Goal: Task Accomplishment & Management: Complete application form

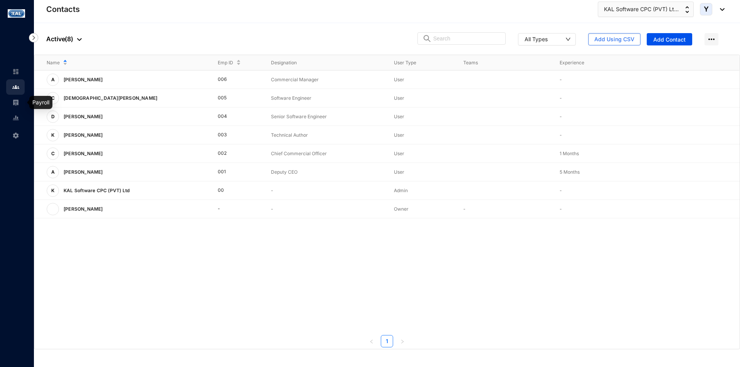
click at [20, 106] on link at bounding box center [21, 103] width 19 height 8
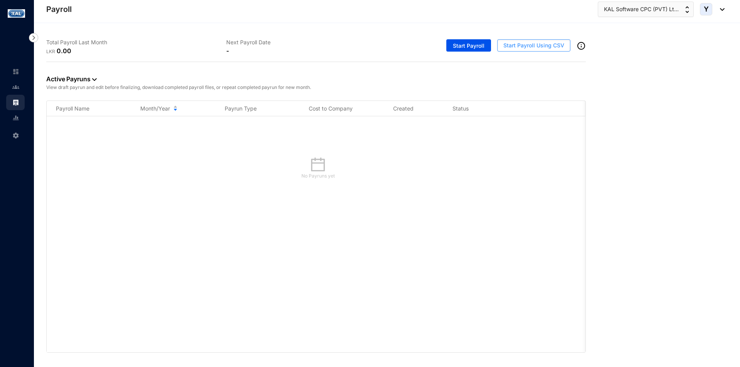
click at [522, 48] on span "Start Payroll Using CSV" at bounding box center [534, 46] width 61 height 8
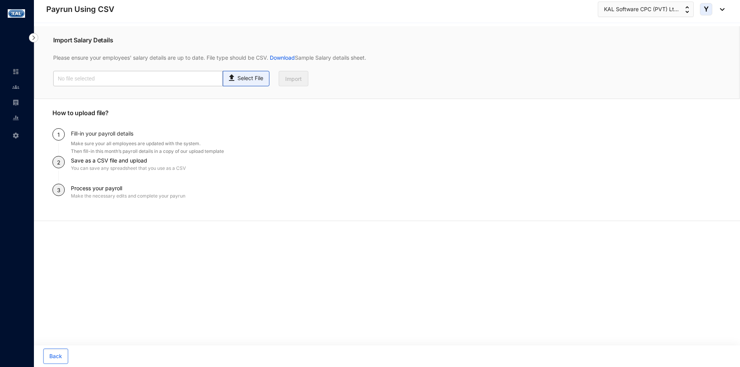
click at [256, 80] on p "Select File" at bounding box center [251, 78] width 26 height 8
click at [0, 0] on input "Select File" at bounding box center [0, 0] width 0 height 0
type input "Staff payroll August macro.csv"
click at [287, 83] on span "Import" at bounding box center [293, 79] width 17 height 8
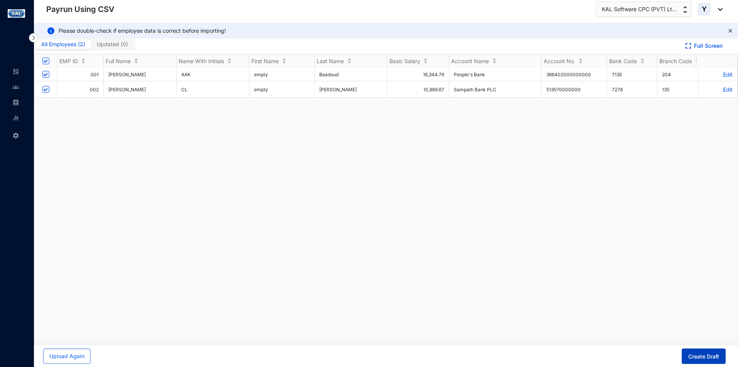
click at [696, 350] on button "Create Draft" at bounding box center [704, 356] width 44 height 15
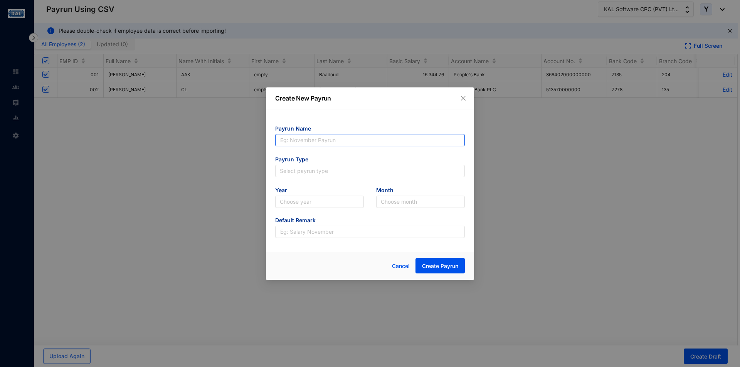
click at [312, 142] on input "text" at bounding box center [370, 140] width 190 height 12
type input "PR 08"
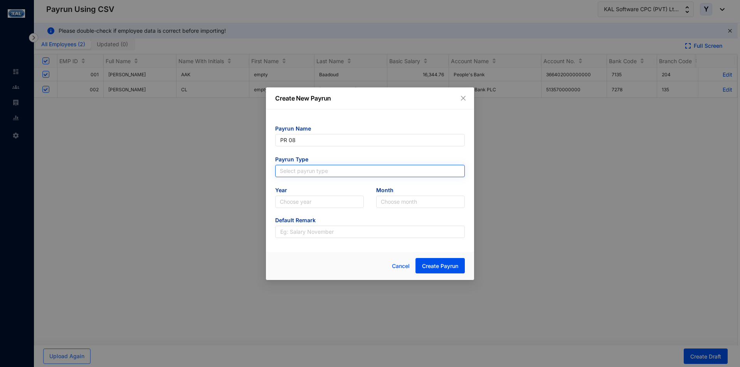
click at [311, 174] on input "search" at bounding box center [370, 171] width 180 height 12
type input "PR 08"
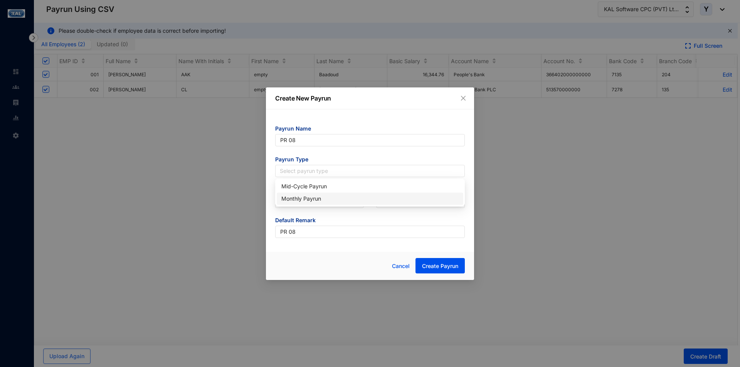
click at [315, 196] on div "Monthly Payrun" at bounding box center [369, 199] width 177 height 8
click at [316, 203] on input "search" at bounding box center [319, 202] width 79 height 12
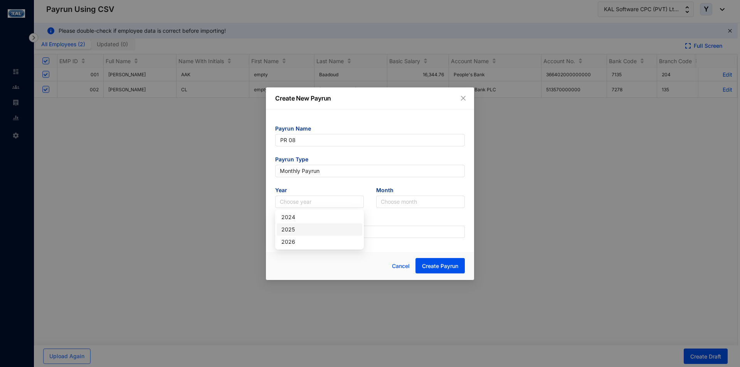
click at [306, 229] on div "2025" at bounding box center [319, 230] width 76 height 8
click at [416, 201] on input "search" at bounding box center [420, 202] width 79 height 12
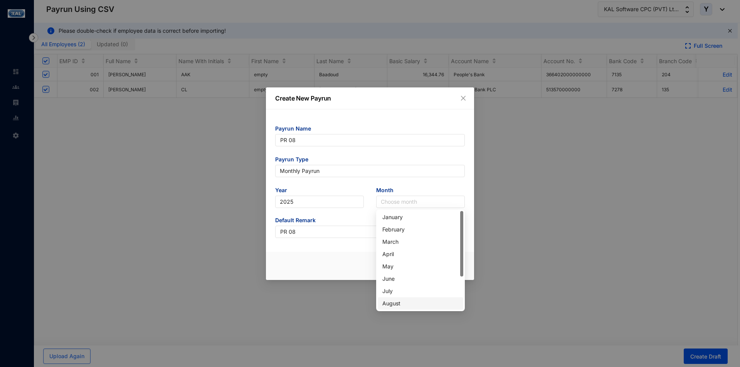
click at [409, 304] on div "August" at bounding box center [420, 304] width 76 height 8
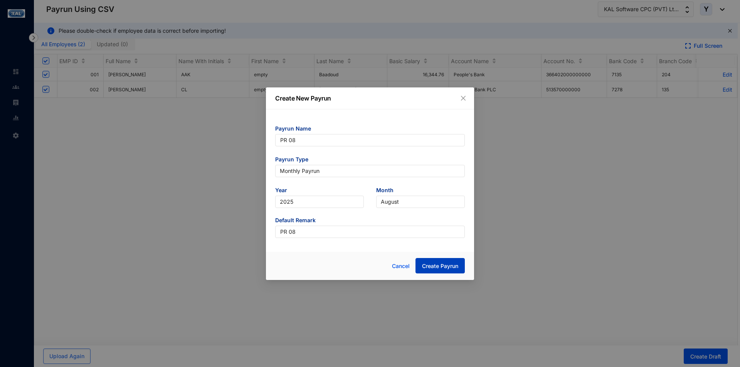
click at [445, 267] on span "Create Payrun" at bounding box center [440, 267] width 36 height 8
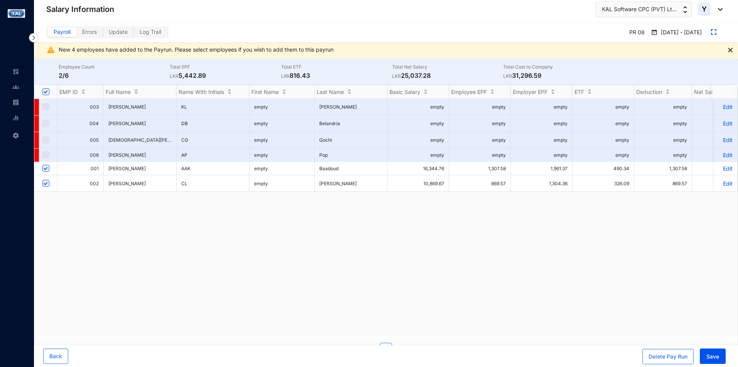
click at [179, 76] on p "LKR 5,442.89" at bounding box center [225, 75] width 111 height 9
click at [253, 77] on p "LKR 5,442.89" at bounding box center [225, 75] width 111 height 9
click at [516, 78] on p "LKR 31,296.59" at bounding box center [558, 75] width 111 height 9
click at [610, 76] on p "LKR 31,296.59" at bounding box center [558, 75] width 111 height 9
click at [730, 49] on img at bounding box center [730, 50] width 5 height 5
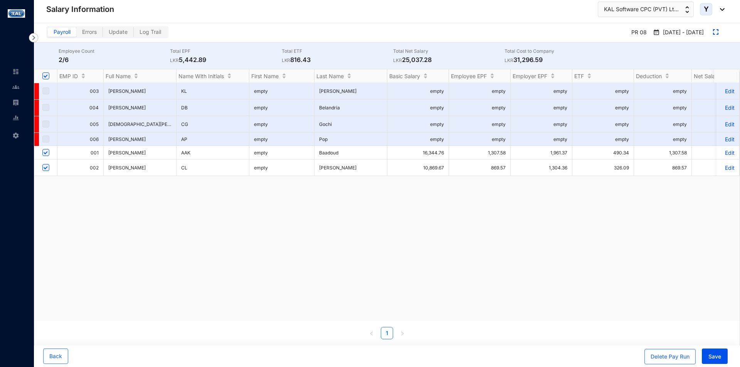
click at [418, 146] on td "16,344.76" at bounding box center [419, 152] width 62 height 13
click at [672, 353] on button "Delete Pay Run" at bounding box center [670, 356] width 51 height 15
click at [683, 358] on div "Delete Pay Run" at bounding box center [670, 357] width 39 height 8
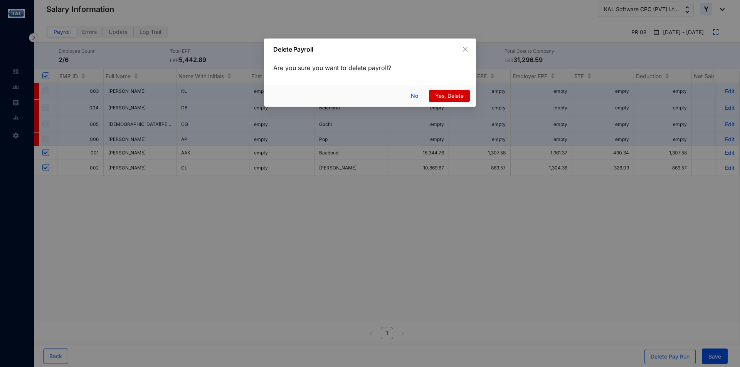
click at [441, 95] on span "Yes, Delete" at bounding box center [449, 96] width 29 height 8
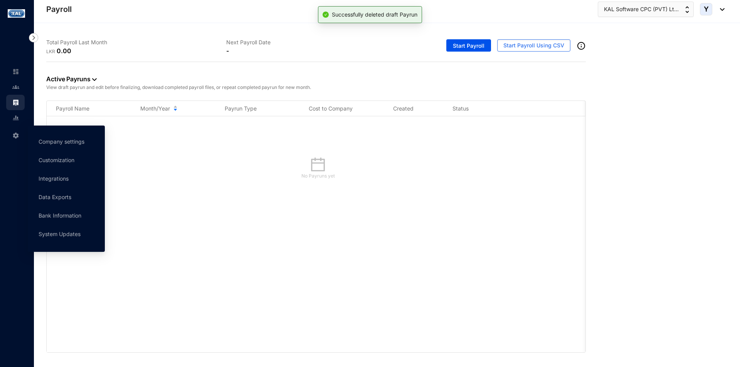
click at [21, 135] on div "Settings" at bounding box center [15, 134] width 19 height 17
click at [75, 142] on link "Company settings" at bounding box center [62, 141] width 46 height 7
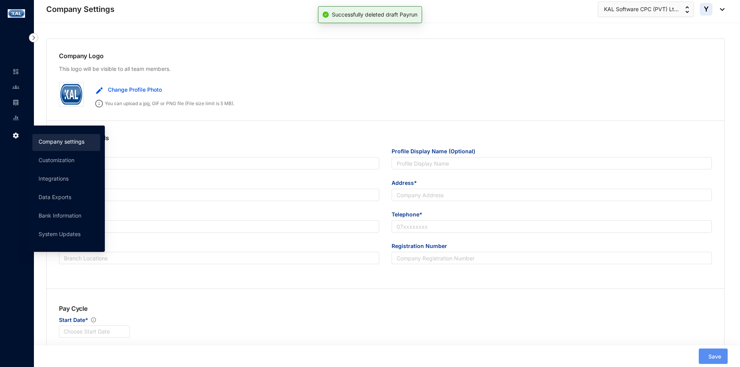
click at [260, 303] on div "Pay Cycle Start Date* Choose Start Date" at bounding box center [386, 321] width 678 height 59
click at [168, 128] on div "Company Details Company Name* Profile Display Name (Optional) Email* Address* I…" at bounding box center [386, 203] width 678 height 165
type input "KAL Software CPC (PVT) Ltd"
type input "[PERSON_NAME][EMAIL_ADDRESS][PERSON_NAME][DOMAIN_NAME]"
type input "Regus Park land [STREET_ADDRESS]."
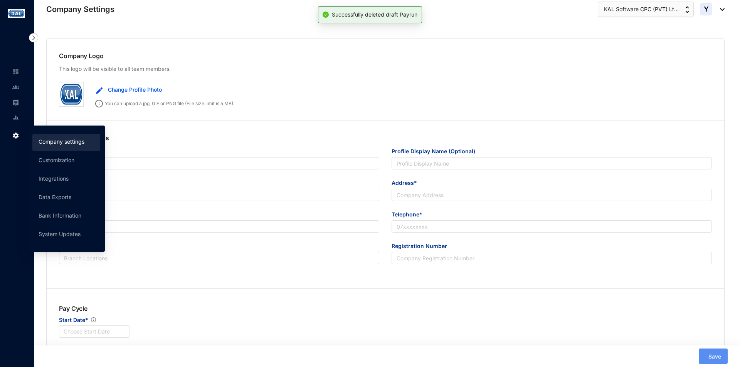
type input "[PHONE_NUMBER]"
type input "A"
type input "0000"
type input "9"
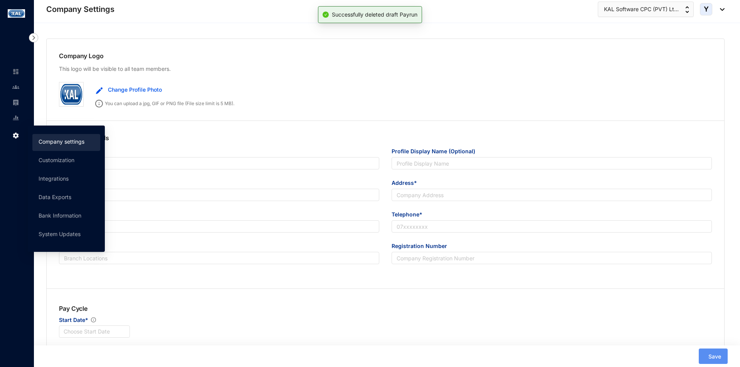
radio input "true"
checkbox input "true"
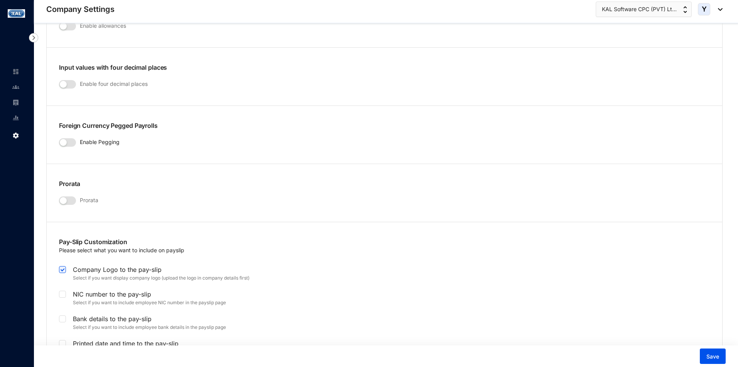
scroll to position [1272, 0]
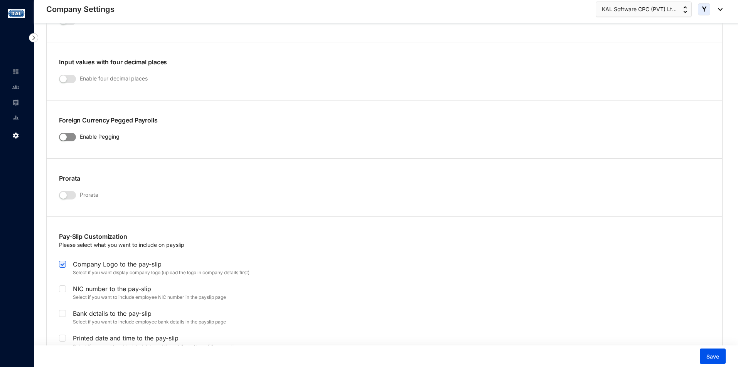
click at [70, 141] on span "button" at bounding box center [67, 137] width 17 height 8
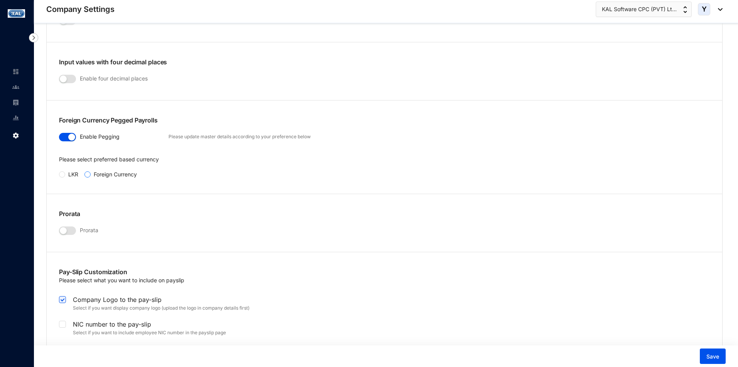
click at [88, 177] on input "Foreign Currency" at bounding box center [87, 175] width 6 height 6
radio input "true"
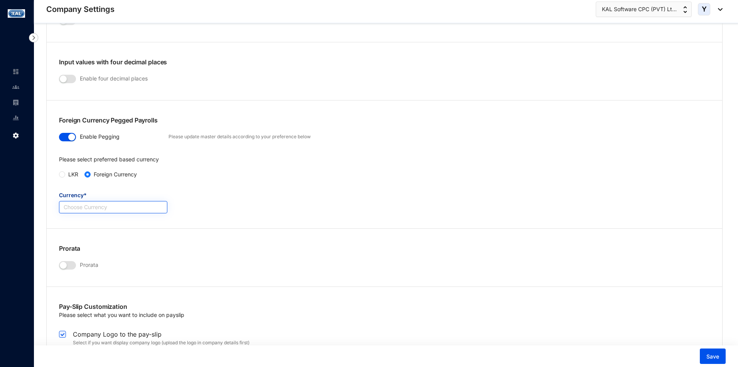
click at [91, 208] on input "Currency*" at bounding box center [113, 208] width 99 height 12
click at [94, 260] on div "Pounds" at bounding box center [113, 260] width 96 height 8
click at [219, 192] on div "Currency* Pounds Pounds" at bounding box center [385, 208] width 676 height 35
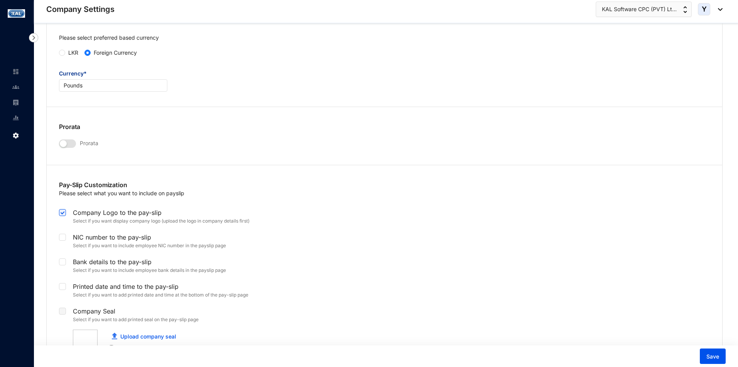
scroll to position [1301, 0]
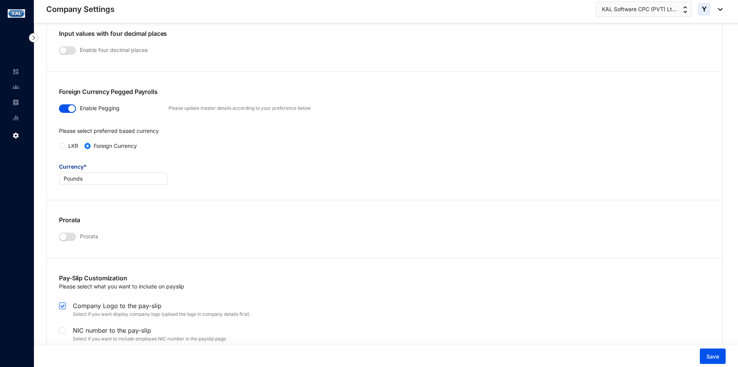
click at [481, 189] on div "Currency* Pounds" at bounding box center [385, 180] width 676 height 35
click at [713, 357] on span "Save" at bounding box center [712, 357] width 13 height 8
click at [131, 175] on span "Pounds" at bounding box center [113, 179] width 99 height 12
click at [93, 190] on div "USD" at bounding box center [113, 194] width 96 height 8
click at [57, 145] on div "Please select preferred based currency LKR Foreign Currency" at bounding box center [385, 144] width 676 height 35
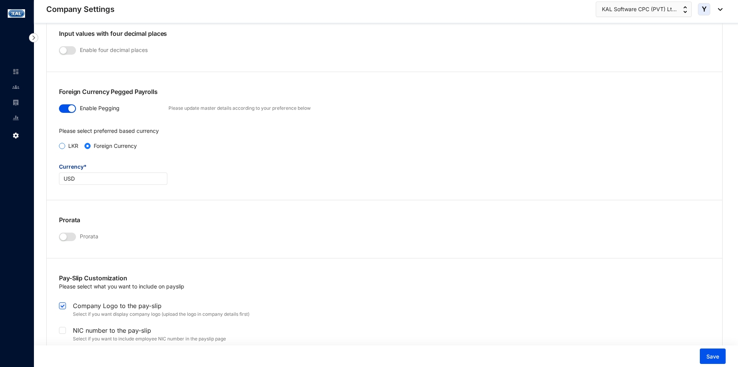
click at [63, 150] on label "LKR" at bounding box center [70, 146] width 22 height 8
click at [63, 149] on input "LKR" at bounding box center [62, 146] width 6 height 6
radio input "true"
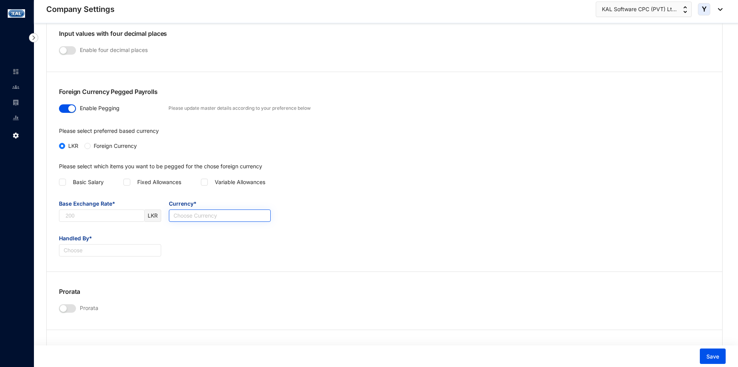
click at [221, 214] on input "Currency*" at bounding box center [220, 216] width 93 height 12
click at [337, 213] on div "Base Exchange Rate* LKR Currency* Choose Currency" at bounding box center [384, 211] width 659 height 22
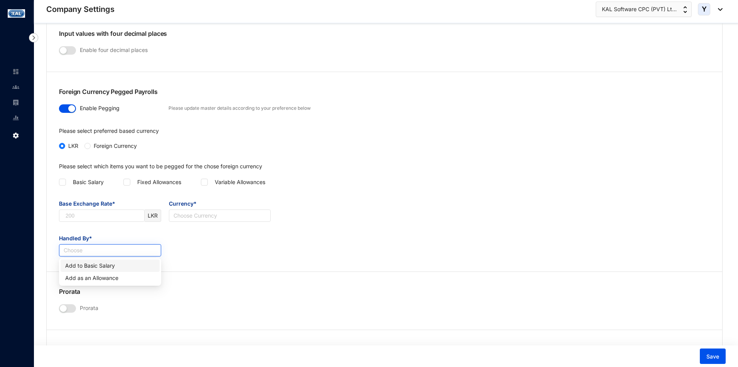
click at [125, 245] on input "Handled By*" at bounding box center [110, 251] width 93 height 12
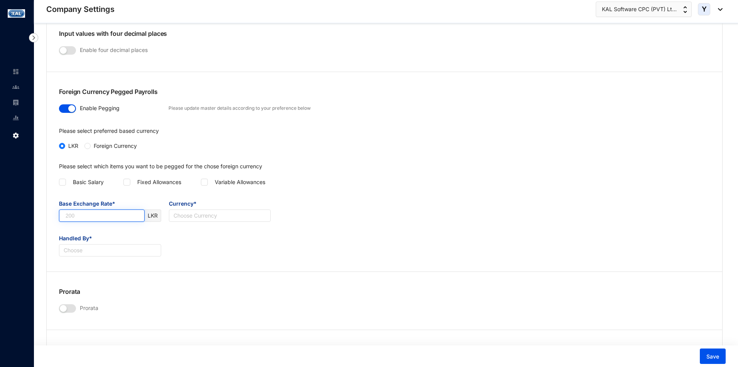
click at [123, 214] on input "Base Exchange Rate*" at bounding box center [101, 216] width 85 height 12
click at [225, 216] on input "Currency*" at bounding box center [220, 216] width 93 height 12
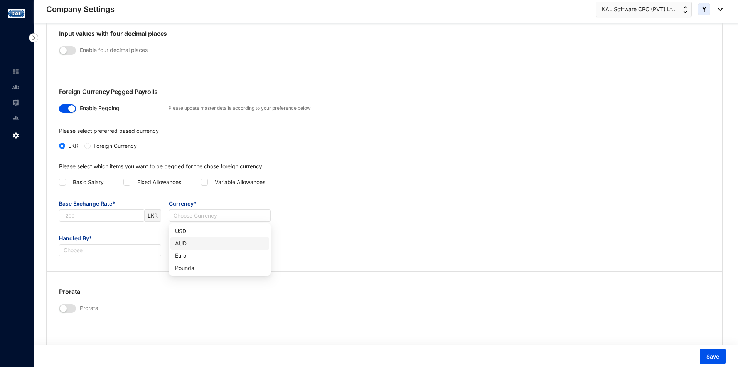
click at [321, 216] on div "Base Exchange Rate* LKR Currency* Choose Currency" at bounding box center [384, 211] width 659 height 22
click at [93, 145] on span "Foreign Currency" at bounding box center [115, 146] width 49 height 8
click at [91, 145] on input "Foreign Currency" at bounding box center [87, 146] width 6 height 6
radio input "true"
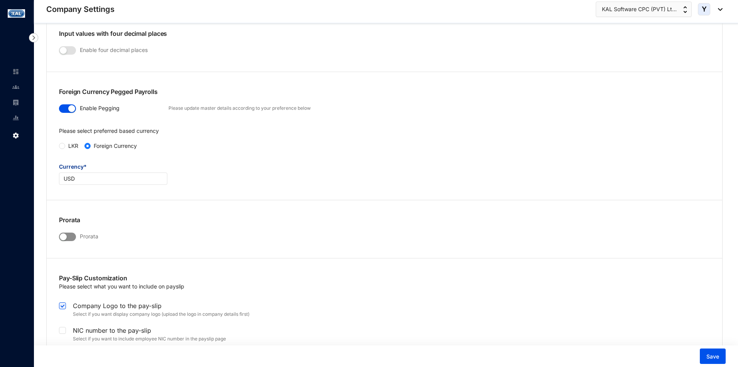
click at [70, 236] on span "button" at bounding box center [67, 237] width 17 height 8
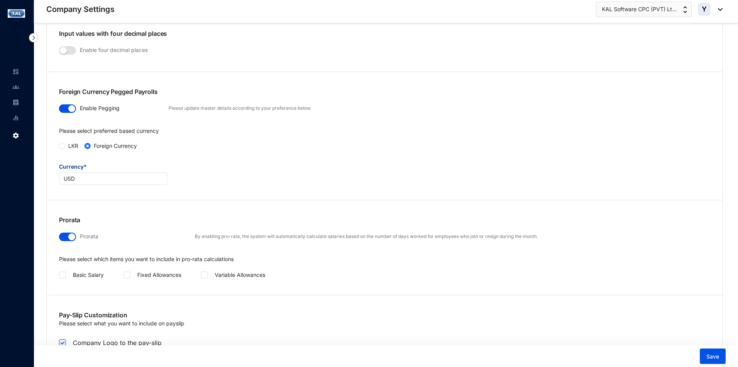
click at [70, 236] on div "button" at bounding box center [71, 237] width 7 height 7
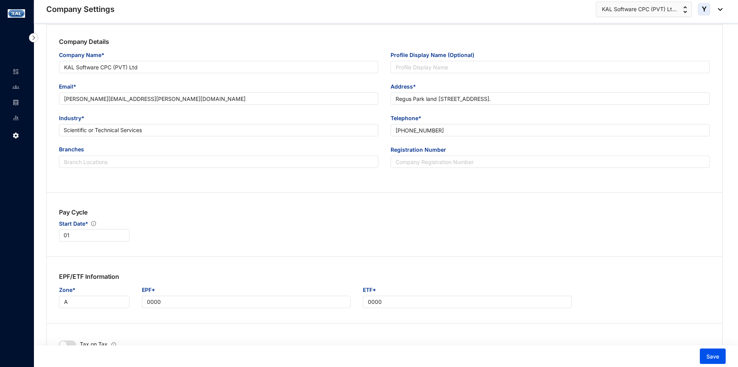
scroll to position [0, 0]
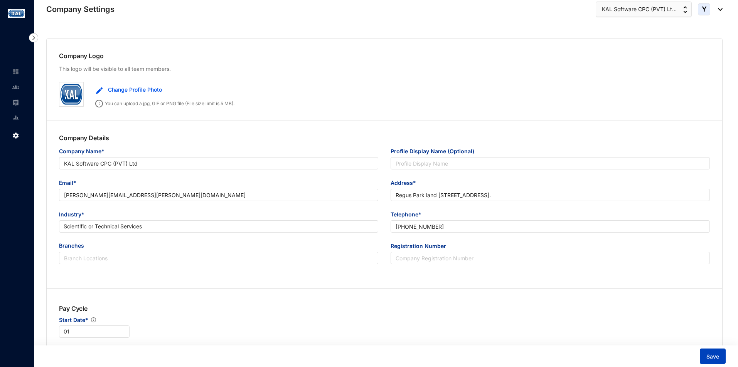
click at [709, 350] on button "Save" at bounding box center [713, 356] width 26 height 15
click at [15, 103] on img at bounding box center [15, 102] width 7 height 7
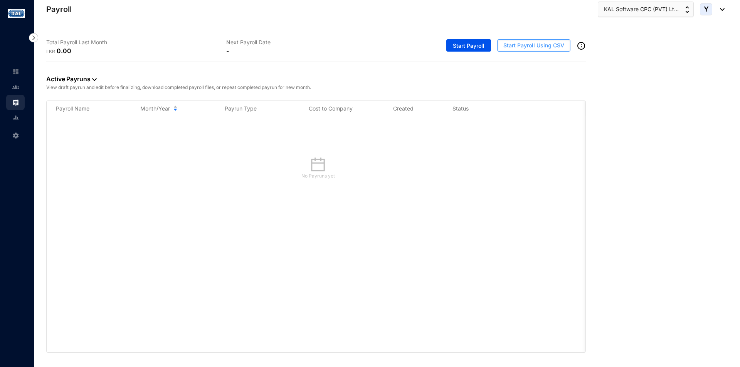
click at [516, 49] on button "Start Payroll Using CSV" at bounding box center [533, 45] width 73 height 12
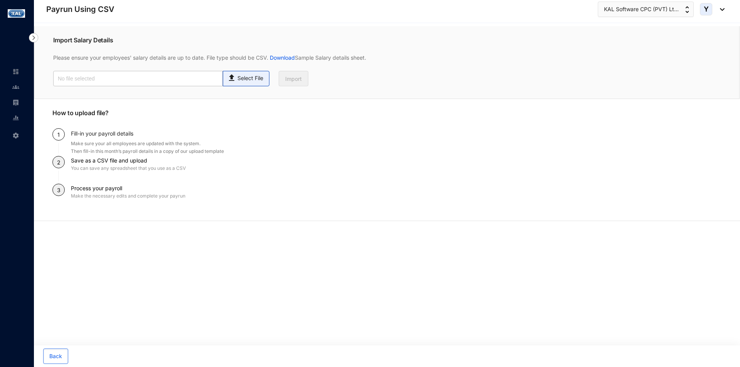
click at [233, 78] on img at bounding box center [232, 76] width 10 height 11
click at [0, 0] on input "Select File" at bounding box center [0, 0] width 0 height 0
type input "Staff payroll August macro.csv"
click at [296, 78] on span "Import" at bounding box center [293, 79] width 17 height 8
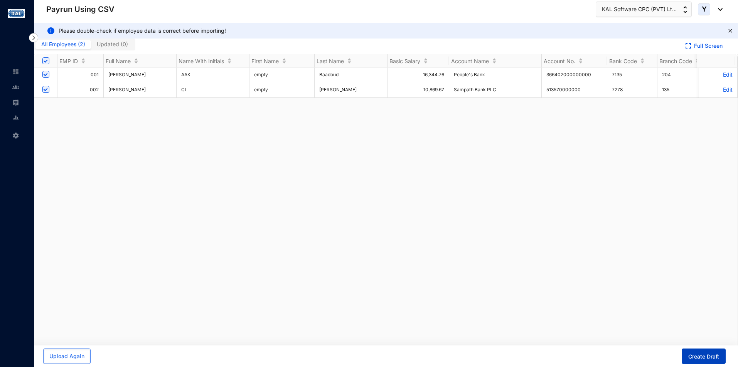
click at [697, 350] on button "Create Draft" at bounding box center [704, 356] width 44 height 15
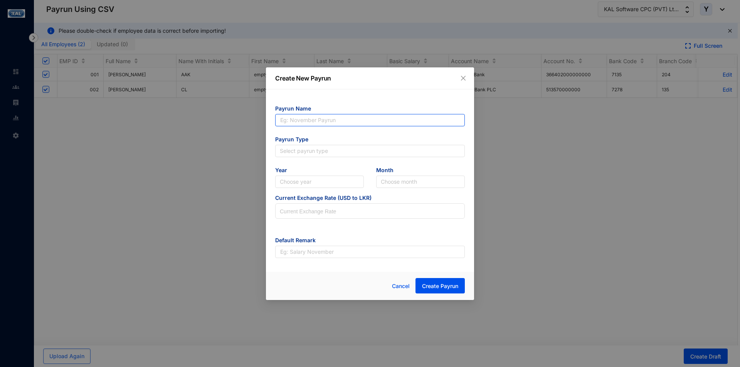
click at [326, 124] on input "text" at bounding box center [370, 120] width 190 height 12
type input "PR 08"
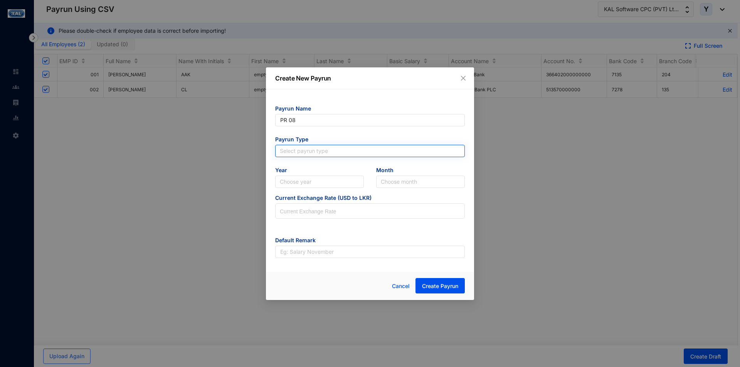
type input "PR 08"
click at [305, 156] on input "search" at bounding box center [370, 151] width 180 height 12
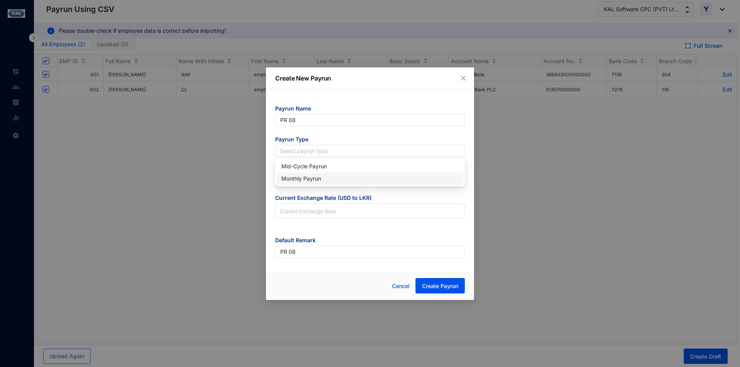
click at [305, 176] on div "Monthly Payrun" at bounding box center [369, 179] width 177 height 8
click at [316, 179] on input "search" at bounding box center [319, 182] width 79 height 12
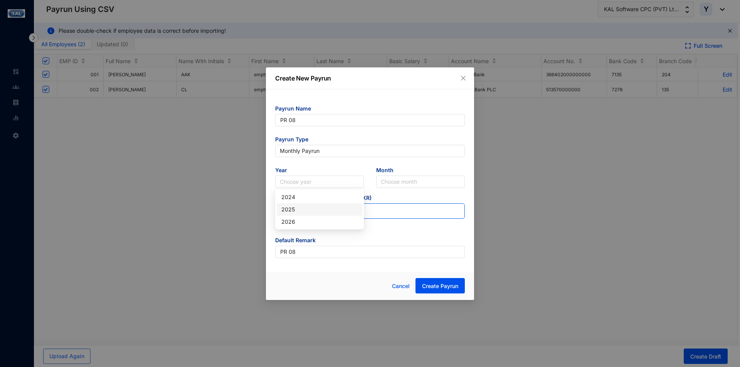
click at [298, 213] on div "2025" at bounding box center [319, 210] width 76 height 8
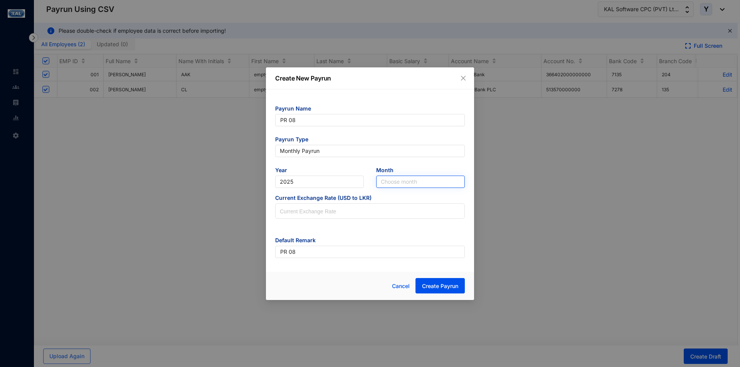
click at [406, 183] on input "search" at bounding box center [420, 182] width 79 height 12
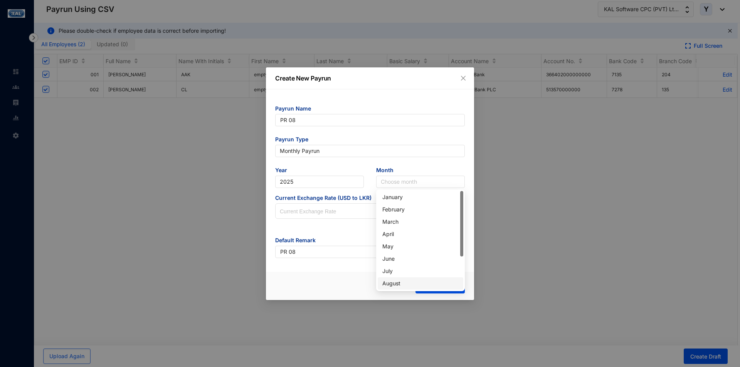
click at [396, 285] on div "August" at bounding box center [420, 284] width 76 height 8
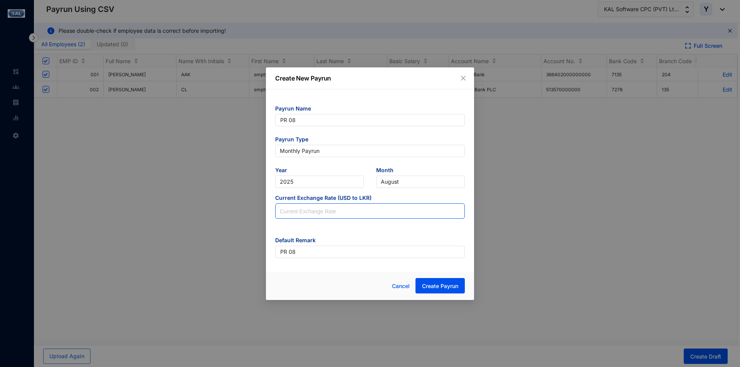
click at [320, 211] on input at bounding box center [370, 211] width 189 height 15
click at [399, 281] on button "Cancel" at bounding box center [400, 286] width 29 height 15
